Goal: Task Accomplishment & Management: Manage account settings

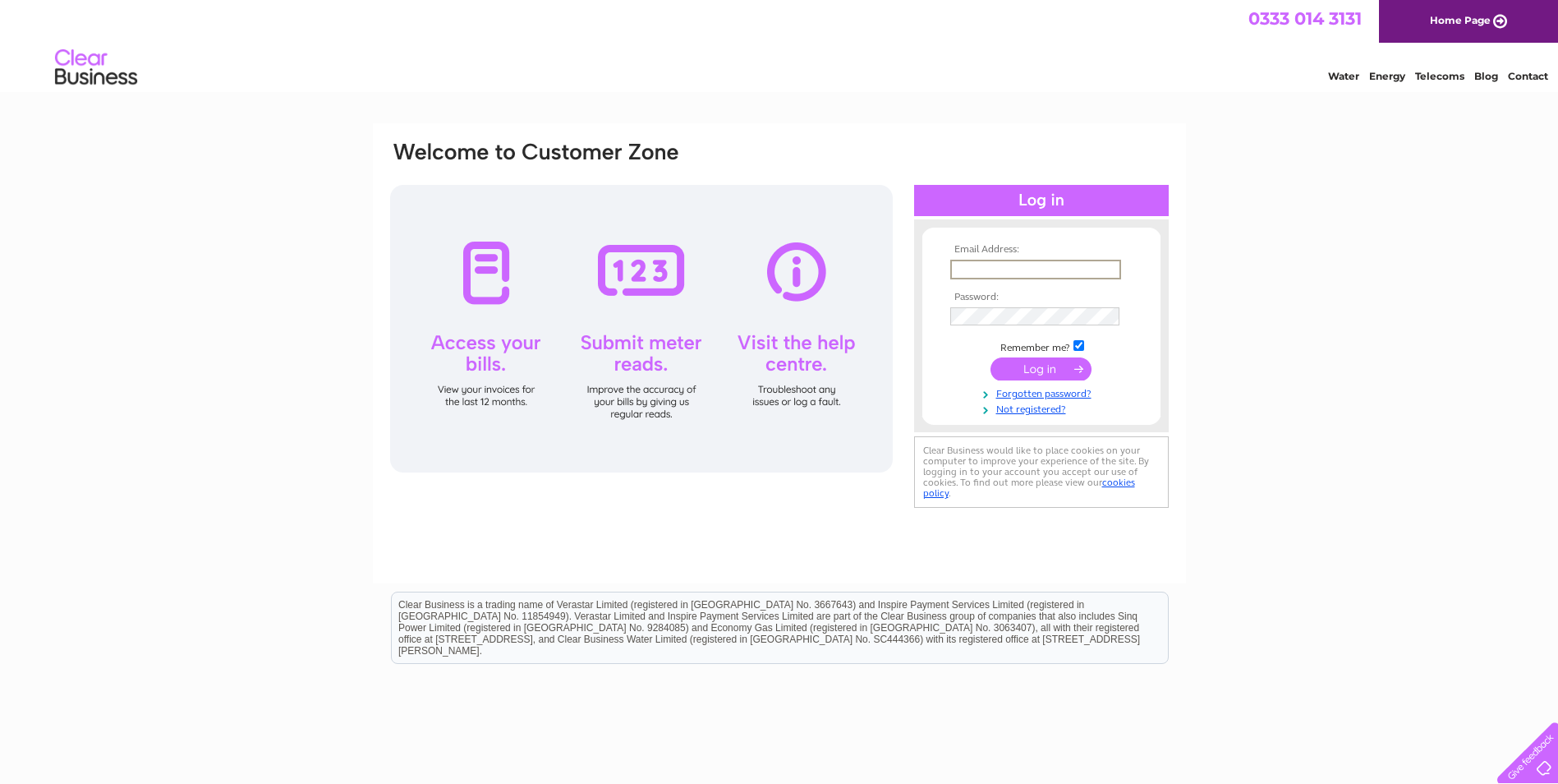
click at [994, 270] on input "text" at bounding box center [1035, 270] width 171 height 20
type input "alan.robertson17@hotmail.co.uk"
click at [1029, 366] on input "submit" at bounding box center [1041, 367] width 101 height 23
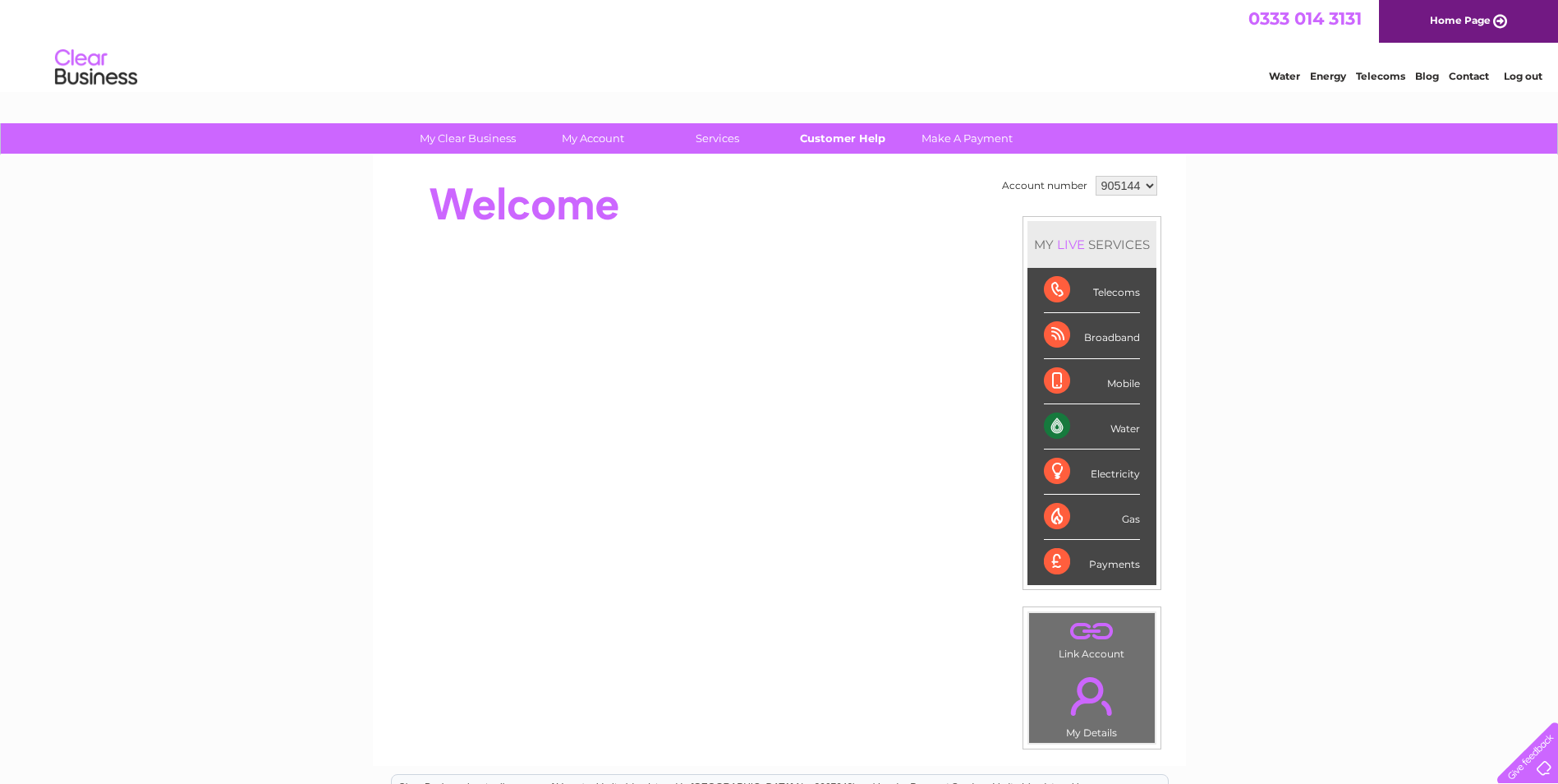
click at [859, 141] on link "Customer Help" at bounding box center [843, 138] width 136 height 30
click at [1094, 706] on link "." at bounding box center [1091, 696] width 117 height 58
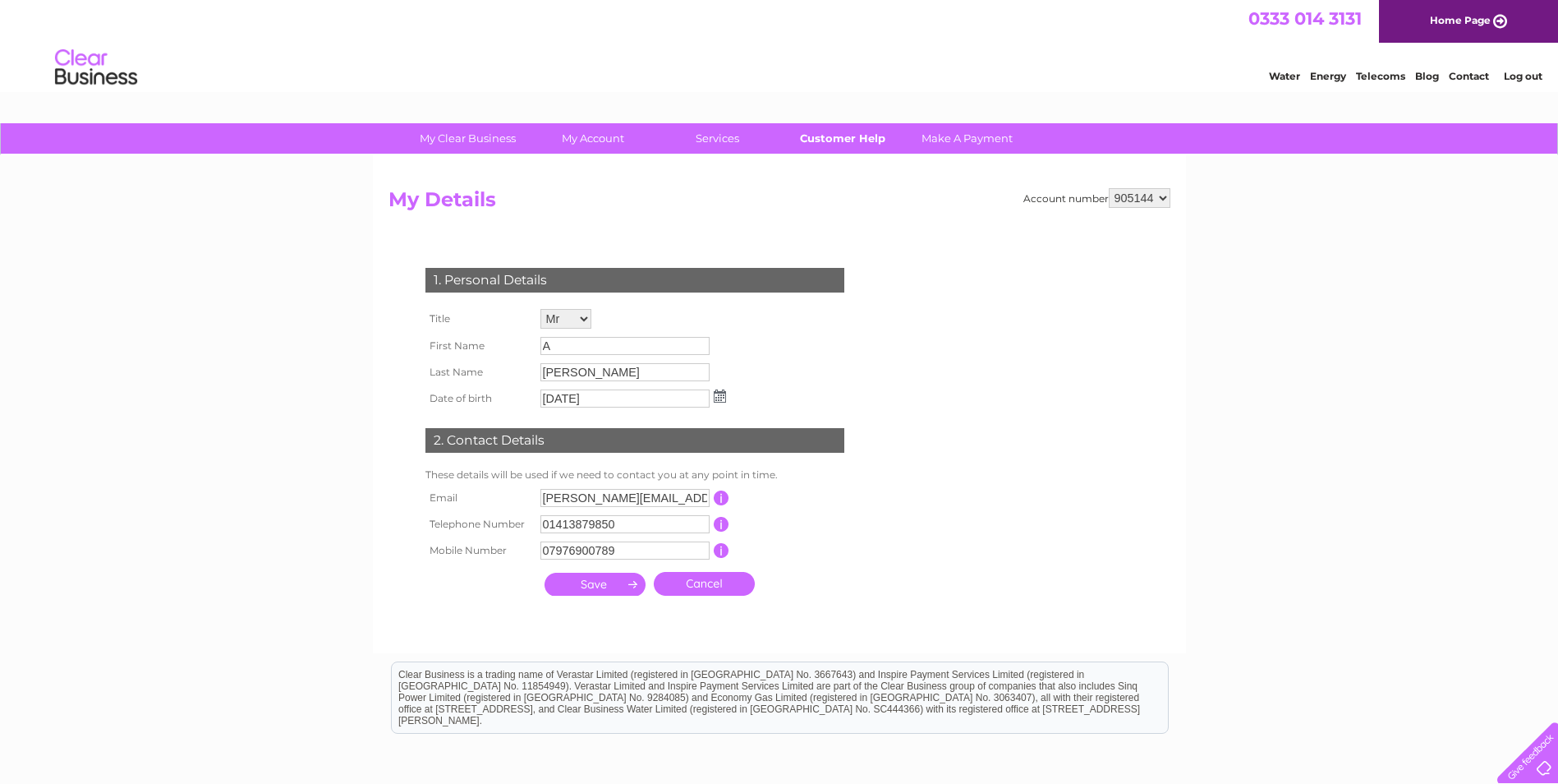
click at [840, 136] on link "Customer Help" at bounding box center [843, 138] width 136 height 30
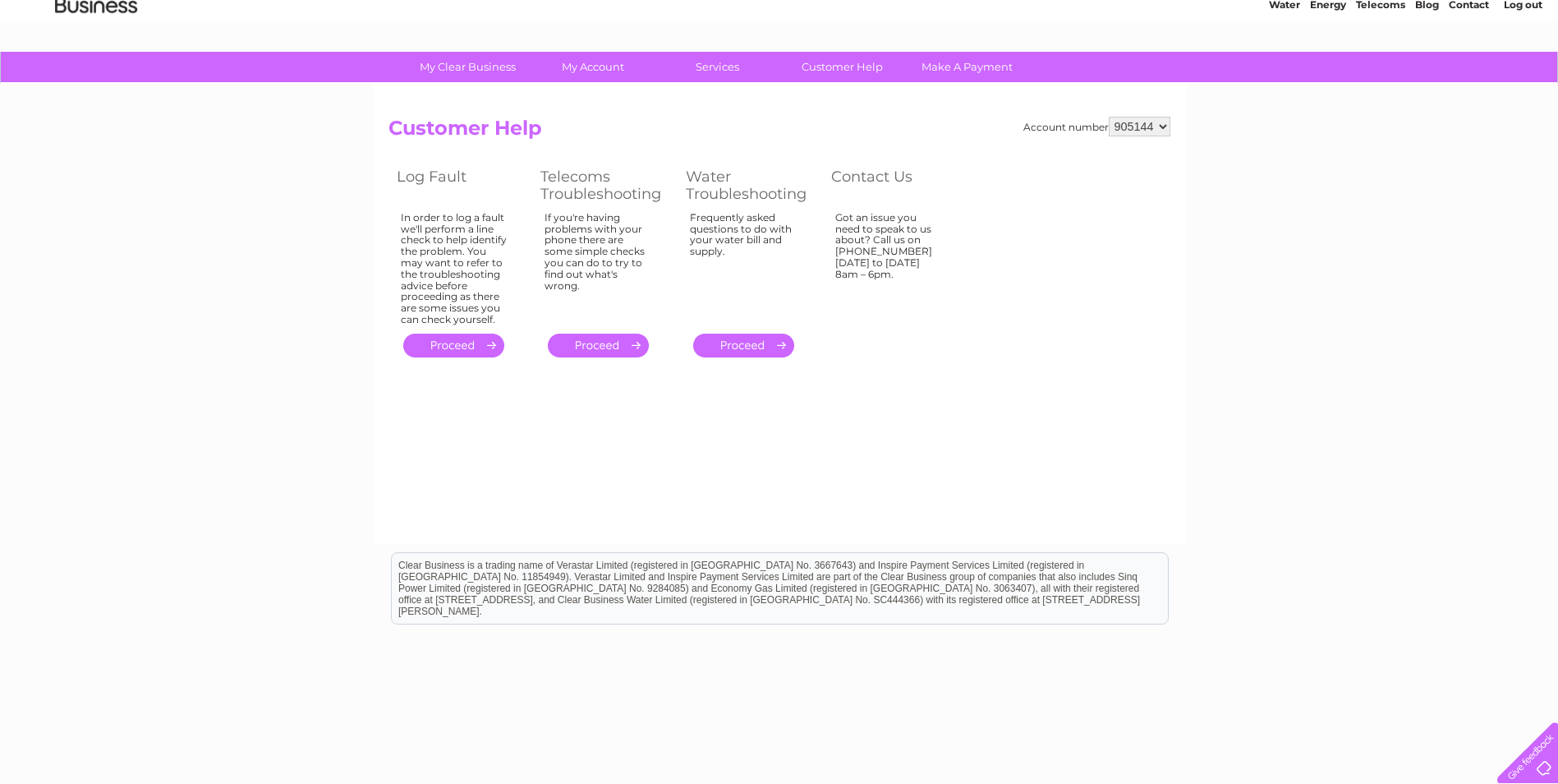
scroll to position [43, 0]
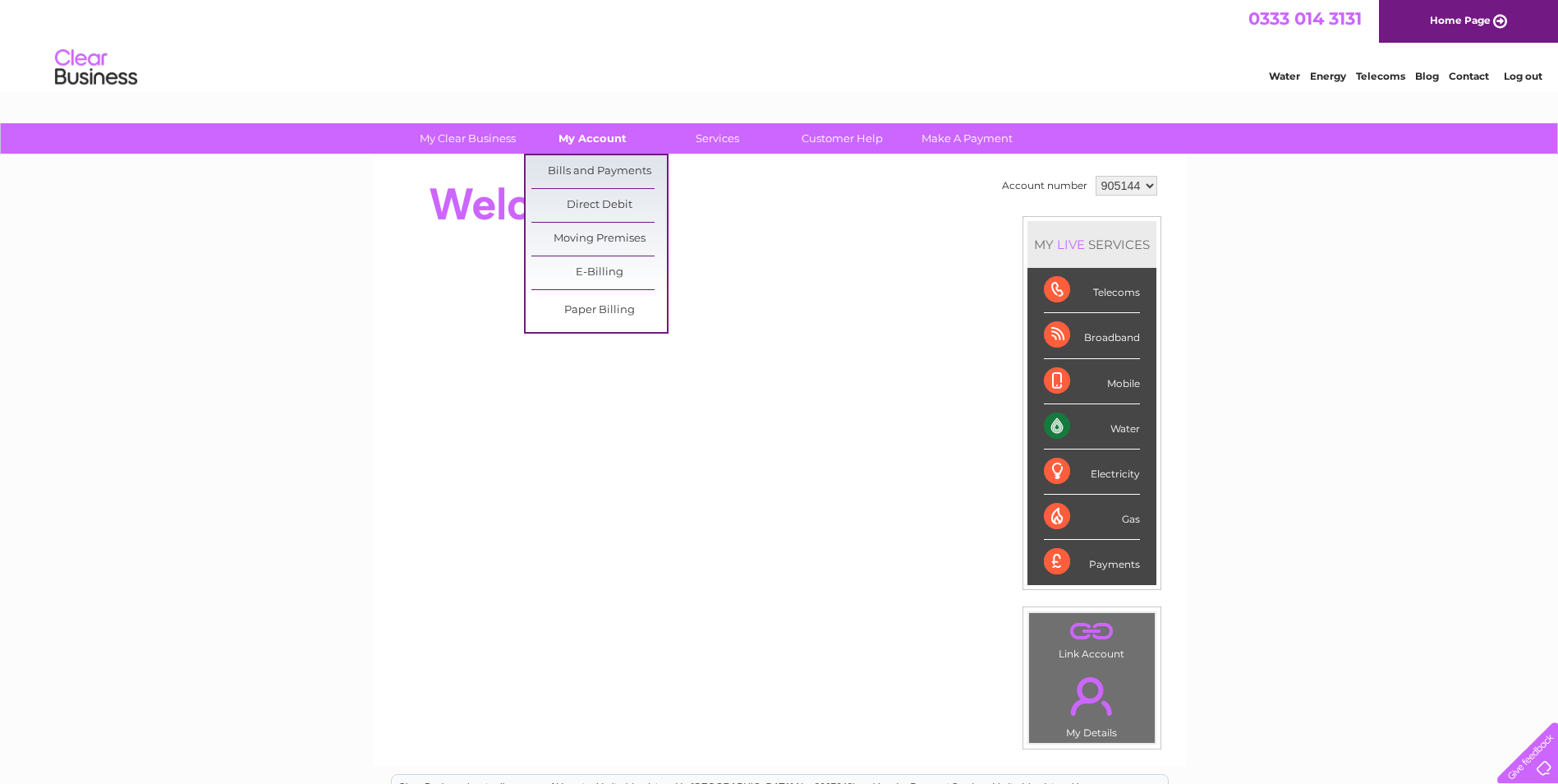
click at [575, 134] on link "My Account" at bounding box center [593, 138] width 136 height 30
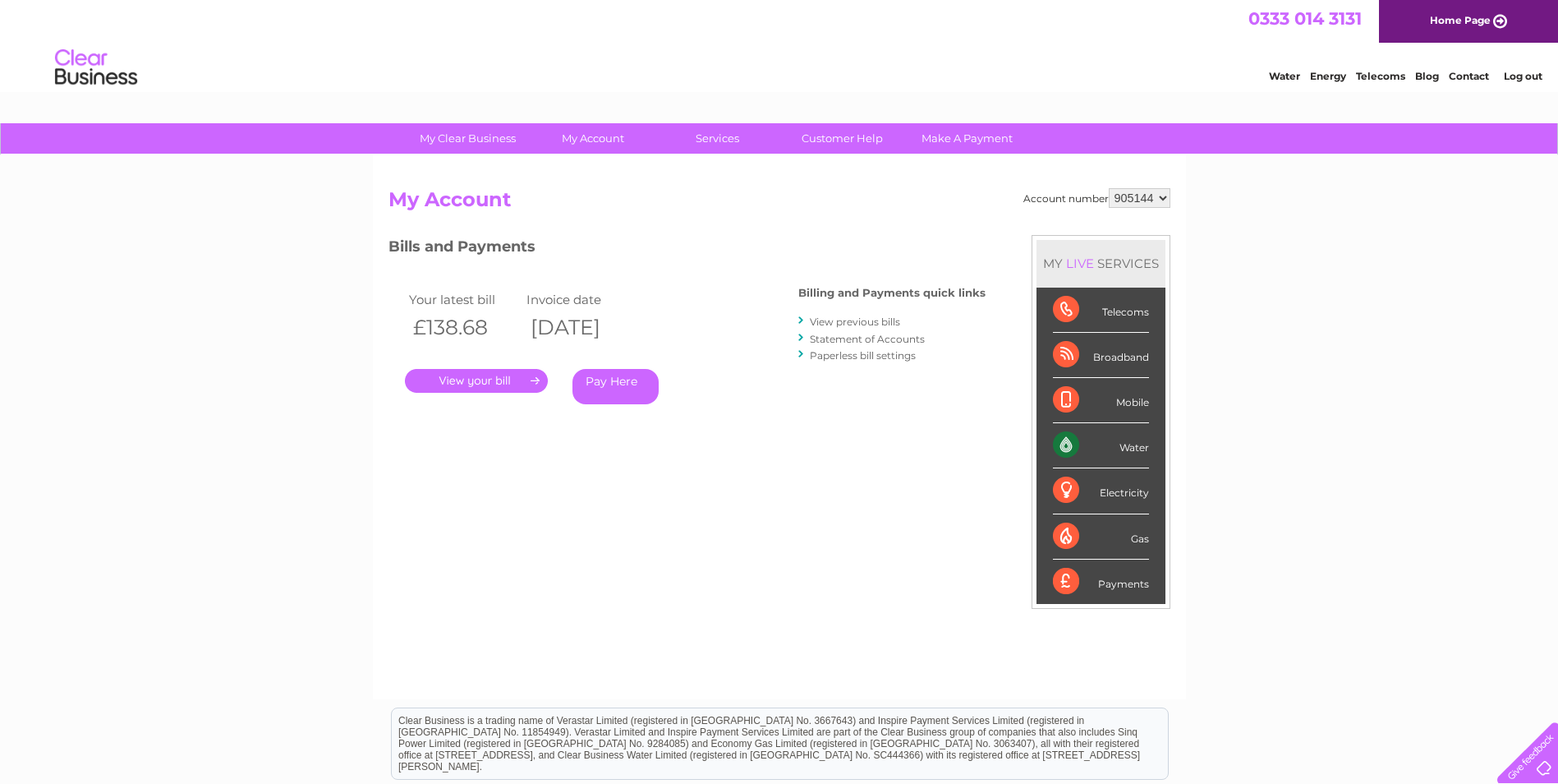
click at [855, 322] on link "View previous bills" at bounding box center [855, 321] width 90 height 12
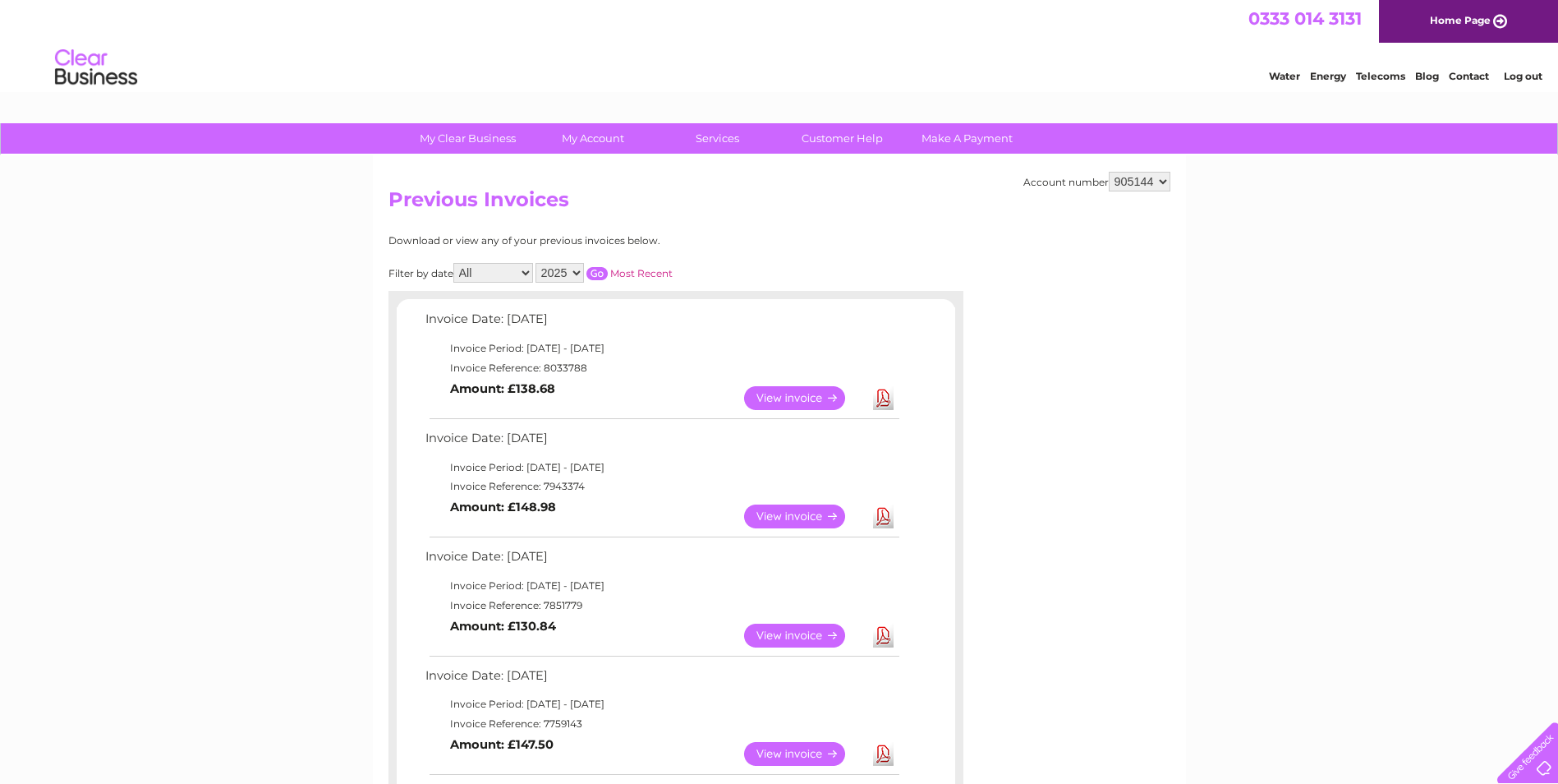
click at [771, 396] on link "View" at bounding box center [804, 398] width 121 height 24
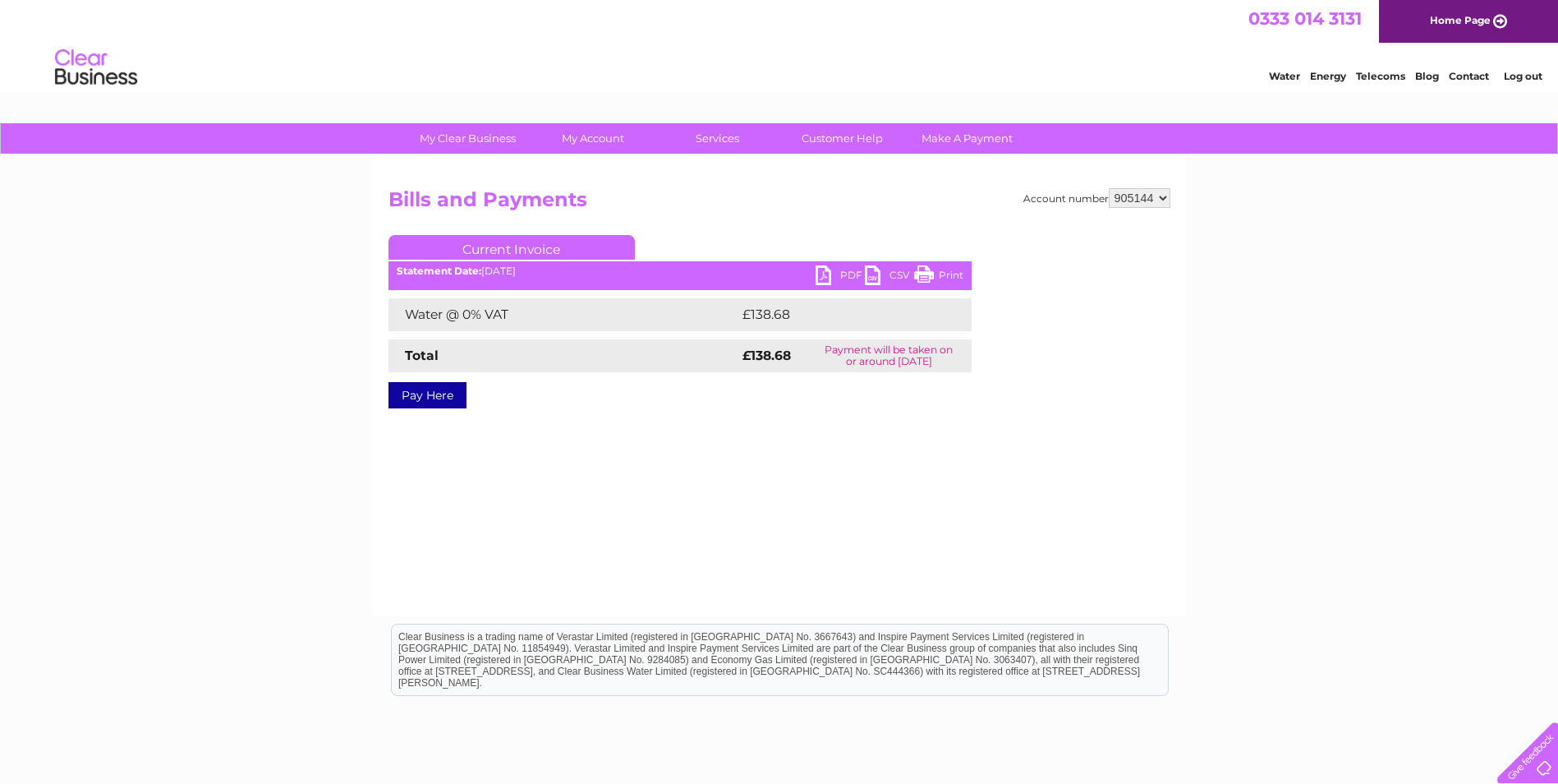
click at [1162, 198] on select "905144" at bounding box center [1140, 198] width 62 height 20
click at [824, 273] on link "PDF" at bounding box center [840, 277] width 49 height 24
